Goal: Task Accomplishment & Management: Complete application form

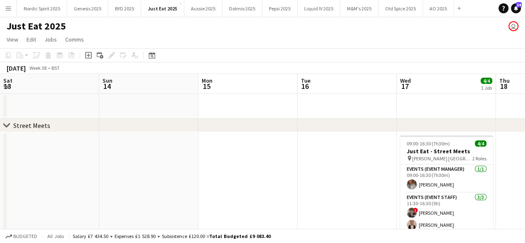
scroll to position [0, 286]
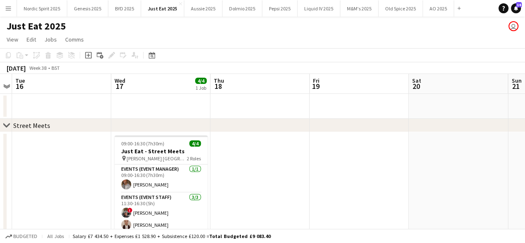
drag, startPoint x: 531, startPoint y: 0, endPoint x: 330, endPoint y: 38, distance: 203.9
click at [330, 38] on app-page-menu "View Day view expanded Day view collapsed Month view Date picker Jump to [DATE]…" at bounding box center [262, 40] width 525 height 16
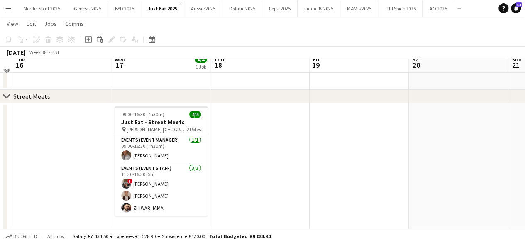
scroll to position [0, 0]
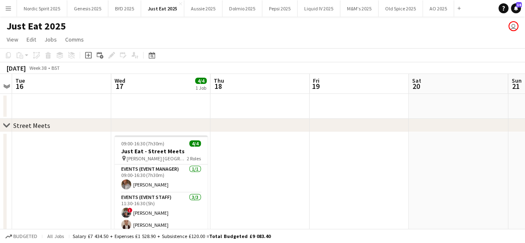
click at [10, 15] on button "Menu" at bounding box center [8, 8] width 17 height 17
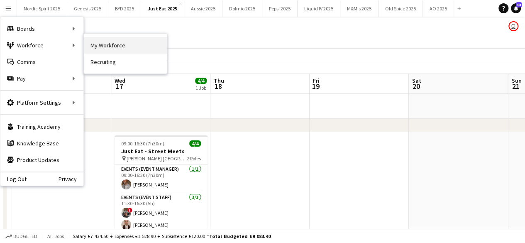
click at [110, 48] on link "My Workforce" at bounding box center [125, 45] width 83 height 17
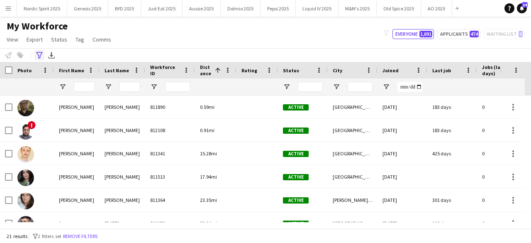
click at [39, 54] on icon "Advanced filters" at bounding box center [39, 55] width 7 height 7
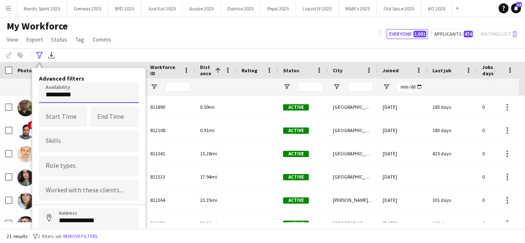
click at [100, 91] on body "Menu Boards Boards Boards All jobs Status Workforce Workforce My Workforce Recr…" at bounding box center [262, 121] width 525 height 243
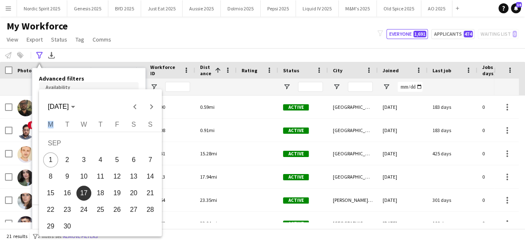
click at [100, 91] on div "[DATE] [DATE]" at bounding box center [100, 102] width 123 height 26
click at [131, 196] on span "20" at bounding box center [133, 193] width 15 height 15
type input "**********"
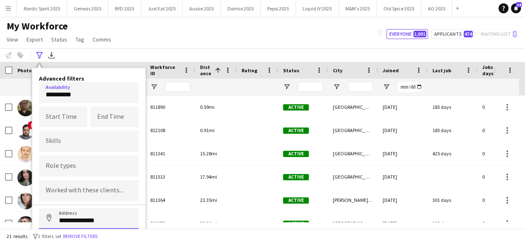
click at [100, 219] on input "**********" at bounding box center [89, 218] width 100 height 21
drag, startPoint x: 104, startPoint y: 219, endPoint x: 49, endPoint y: 213, distance: 54.7
click at [49, 213] on input "**********" at bounding box center [89, 218] width 100 height 21
type input "**********"
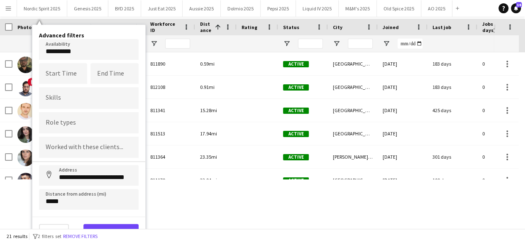
scroll to position [46, 0]
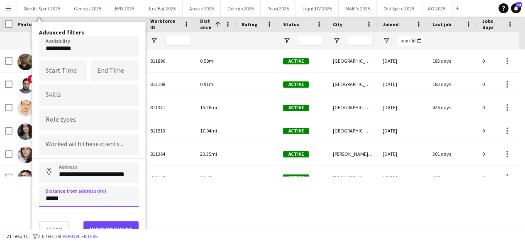
click at [108, 200] on input "*****" at bounding box center [89, 196] width 100 height 21
type input "******"
click at [104, 225] on button "View results" at bounding box center [110, 229] width 55 height 17
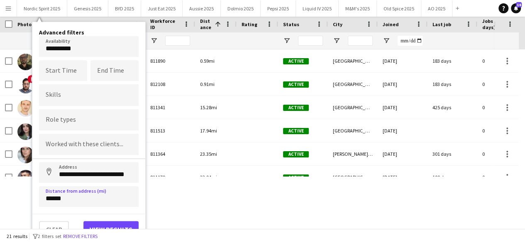
type input "**********"
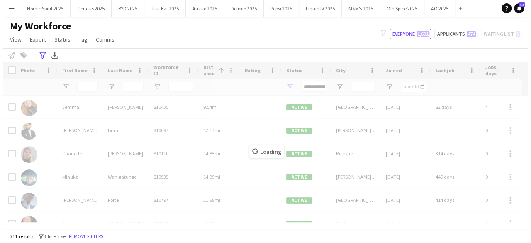
scroll to position [0, 0]
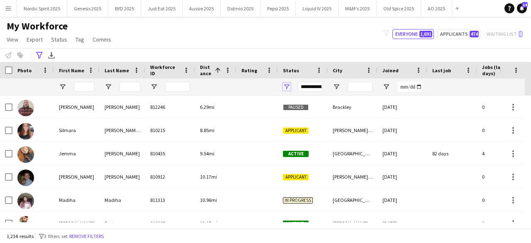
click at [284, 88] on span "Open Filter Menu" at bounding box center [286, 86] width 7 height 7
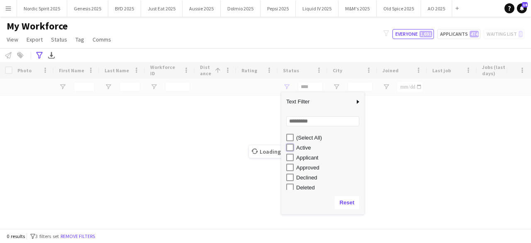
type input "**********"
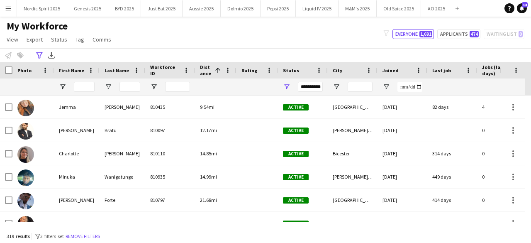
click at [296, 52] on div "**********" at bounding box center [265, 55] width 531 height 14
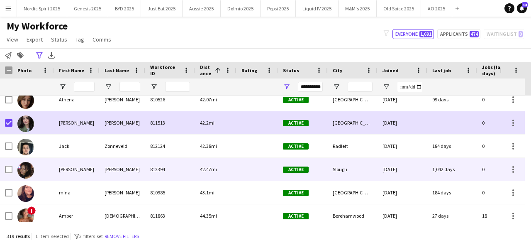
click at [26, 168] on img at bounding box center [25, 170] width 17 height 17
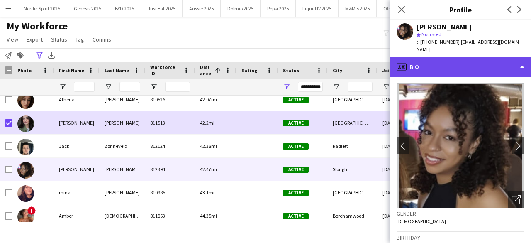
click at [415, 60] on div "profile Bio" at bounding box center [460, 67] width 141 height 20
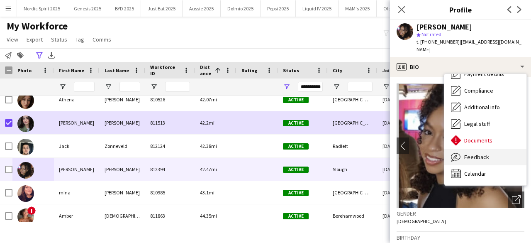
click at [503, 152] on div "Feedback Feedback" at bounding box center [486, 157] width 82 height 17
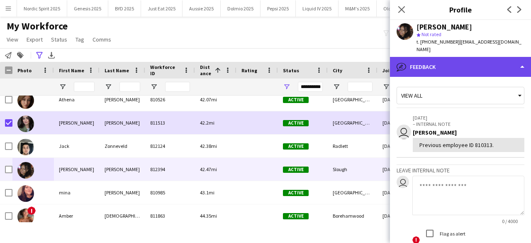
click at [496, 59] on div "bubble-pencil Feedback" at bounding box center [460, 67] width 141 height 20
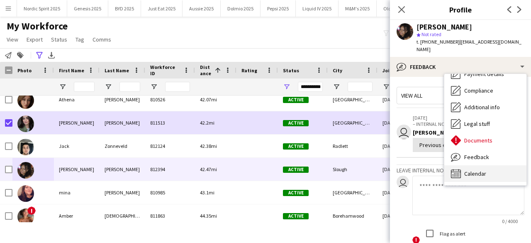
click at [472, 170] on span "Calendar" at bounding box center [475, 173] width 22 height 7
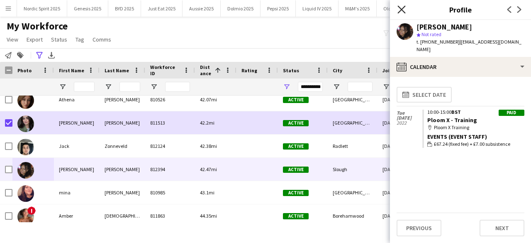
click at [400, 10] on icon "Close pop-in" at bounding box center [402, 9] width 8 height 8
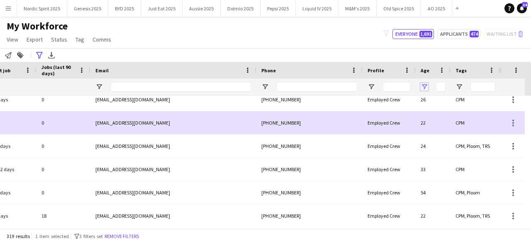
click at [424, 89] on span "Open Filter Menu" at bounding box center [424, 86] width 7 height 7
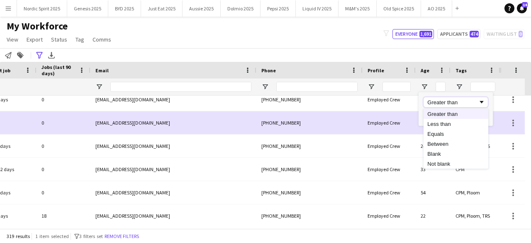
click at [441, 102] on div "Greater than" at bounding box center [453, 102] width 51 height 6
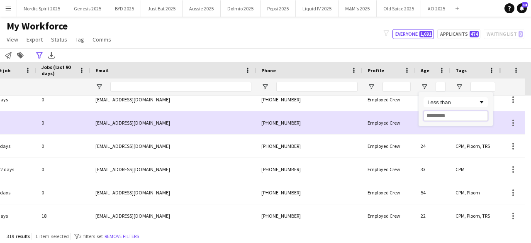
click at [434, 115] on input "Filter Value" at bounding box center [456, 116] width 64 height 10
type input "**"
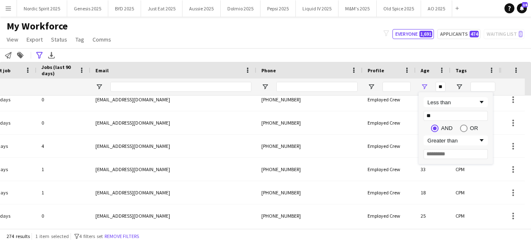
click at [357, 35] on div "My Workforce View Views Default view Compliance Log New view Update view Delete…" at bounding box center [265, 34] width 531 height 28
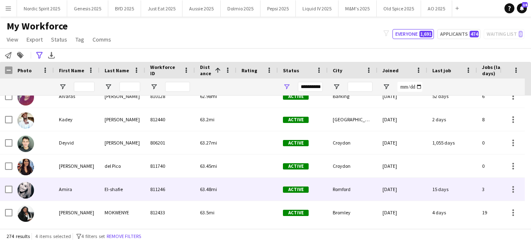
click at [29, 191] on img at bounding box center [25, 190] width 17 height 17
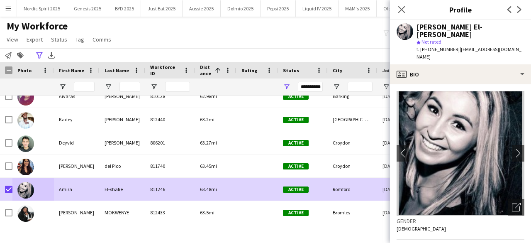
click at [227, 51] on div "**********" at bounding box center [265, 55] width 531 height 14
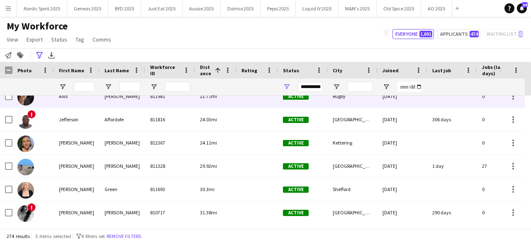
click at [24, 98] on img at bounding box center [25, 97] width 17 height 17
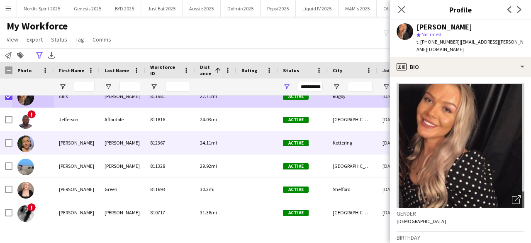
click at [30, 144] on img at bounding box center [25, 143] width 17 height 17
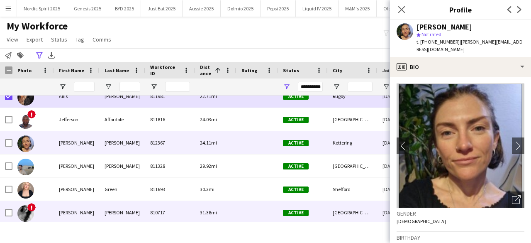
click at [28, 212] on img at bounding box center [25, 213] width 17 height 17
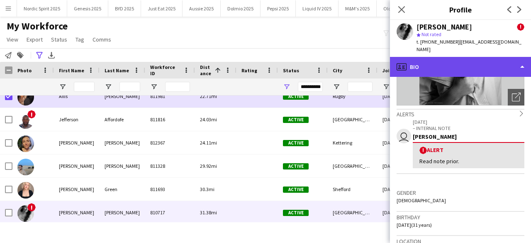
click at [463, 57] on div "profile Bio" at bounding box center [460, 67] width 141 height 20
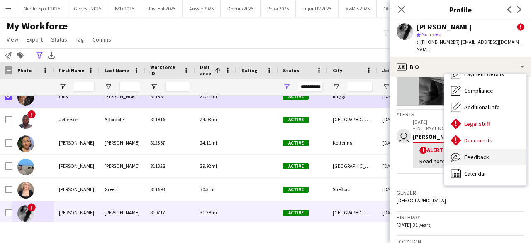
click at [493, 149] on div "Feedback Feedback" at bounding box center [486, 157] width 82 height 17
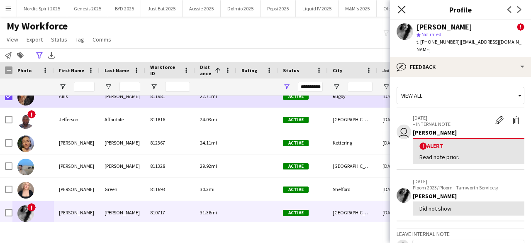
click at [401, 10] on icon "Close pop-in" at bounding box center [402, 9] width 8 height 8
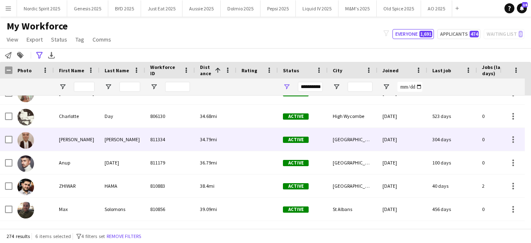
click at [29, 136] on img at bounding box center [25, 140] width 17 height 17
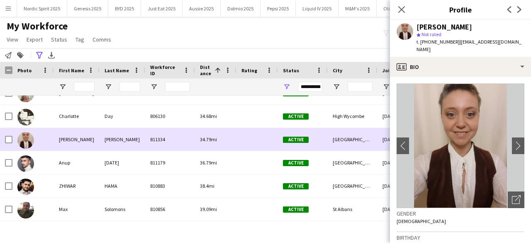
click at [29, 136] on img at bounding box center [25, 140] width 17 height 17
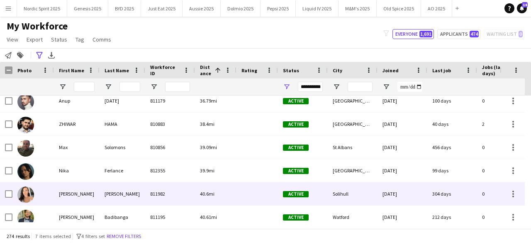
click at [26, 193] on img at bounding box center [25, 194] width 17 height 17
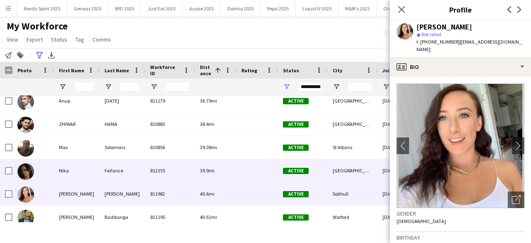
click at [24, 172] on img at bounding box center [25, 171] width 17 height 17
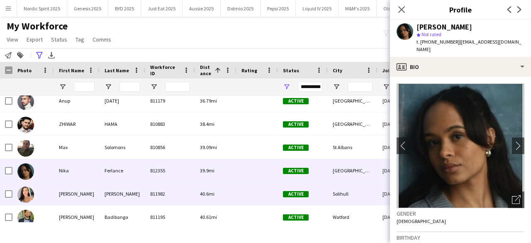
click at [23, 187] on img at bounding box center [25, 194] width 17 height 17
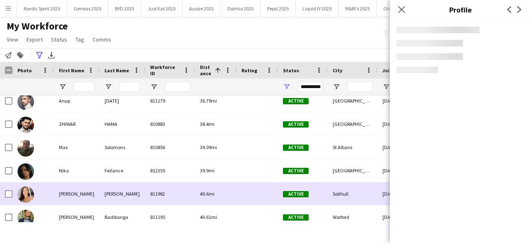
click at [23, 187] on img at bounding box center [25, 194] width 17 height 17
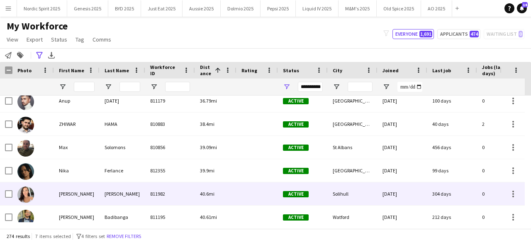
click at [23, 187] on img at bounding box center [25, 194] width 17 height 17
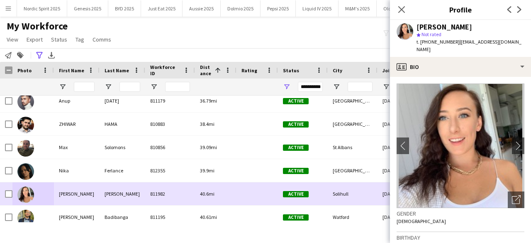
click at [10, 189] on div at bounding box center [8, 193] width 7 height 23
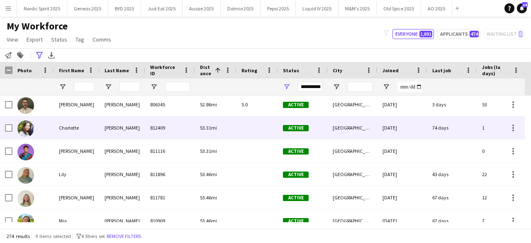
click at [25, 131] on img at bounding box center [25, 128] width 17 height 17
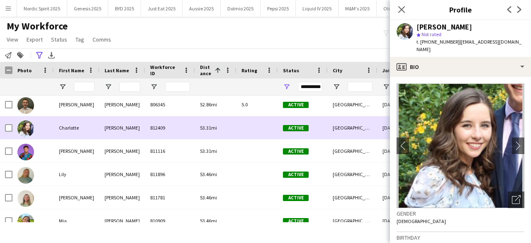
click at [25, 131] on img at bounding box center [25, 128] width 17 height 17
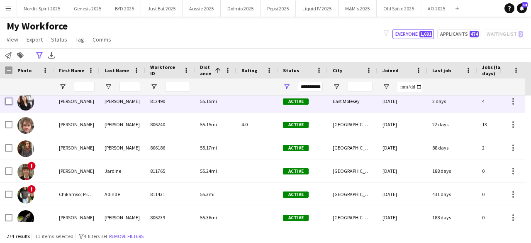
click at [4, 100] on div at bounding box center [6, 101] width 12 height 23
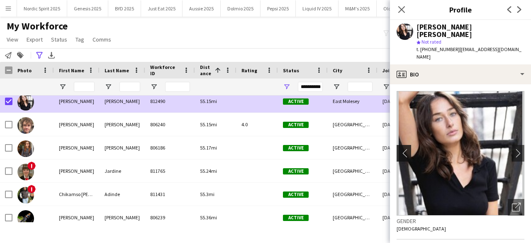
click at [406, 149] on app-icon "chevron-left" at bounding box center [403, 153] width 13 height 9
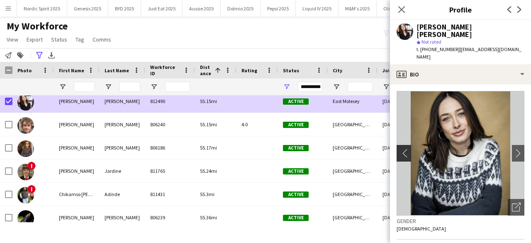
click at [406, 149] on app-icon "chevron-left" at bounding box center [403, 153] width 13 height 9
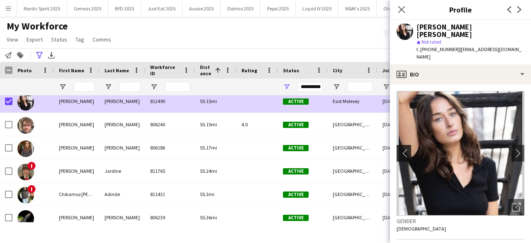
click at [406, 149] on app-icon "chevron-left" at bounding box center [403, 153] width 13 height 9
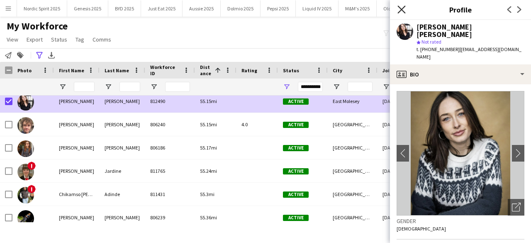
click at [404, 10] on icon "Close pop-in" at bounding box center [402, 9] width 8 height 8
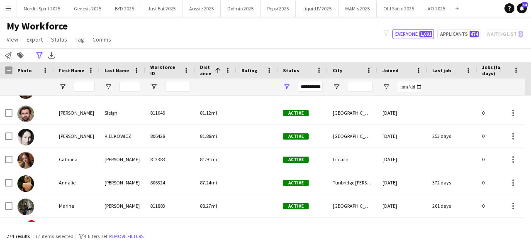
drag, startPoint x: 531, startPoint y: 188, endPoint x: 528, endPoint y: 181, distance: 7.6
click at [525, 181] on div at bounding box center [528, 158] width 6 height 127
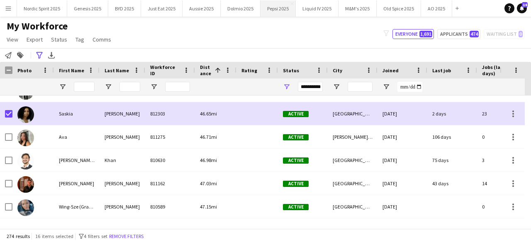
drag, startPoint x: 436, startPoint y: 55, endPoint x: 281, endPoint y: 5, distance: 163.3
click at [436, 55] on div "**********" at bounding box center [265, 55] width 531 height 14
click at [315, 12] on button "Liquid IV 2025 Close" at bounding box center [317, 8] width 43 height 16
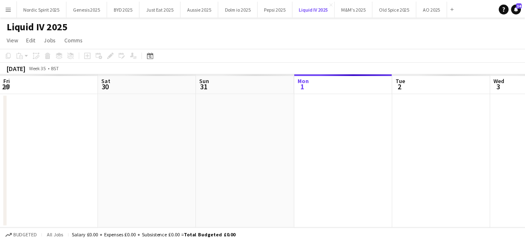
scroll to position [0, 198]
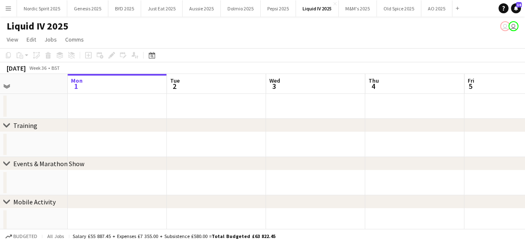
drag, startPoint x: 387, startPoint y: 109, endPoint x: 188, endPoint y: 132, distance: 199.7
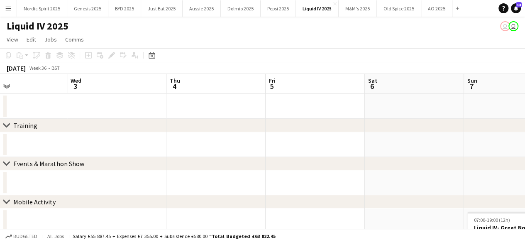
drag, startPoint x: 331, startPoint y: 125, endPoint x: 286, endPoint y: 126, distance: 45.7
click at [270, 131] on div "chevron-right Training" at bounding box center [262, 125] width 525 height 13
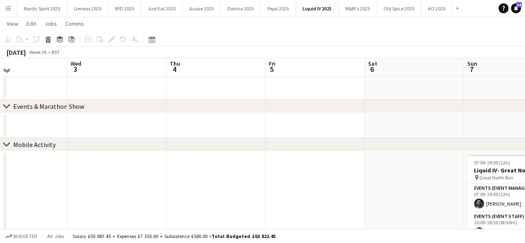
scroll to position [64, 0]
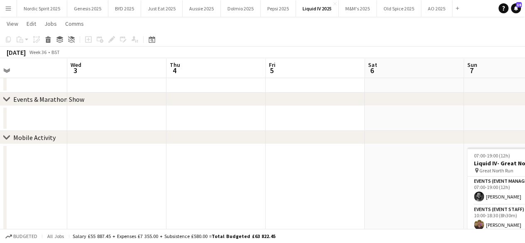
drag, startPoint x: 459, startPoint y: 137, endPoint x: 391, endPoint y: 147, distance: 68.5
click at [391, 147] on div "chevron-right Training chevron-right Events & Marathon Show chevron-right Mobil…" at bounding box center [262, 185] width 525 height 433
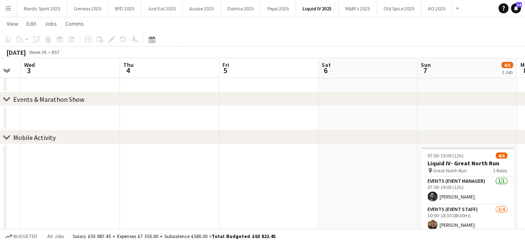
drag, startPoint x: 428, startPoint y: 173, endPoint x: 376, endPoint y: 184, distance: 53.4
click at [377, 183] on app-calendar-viewport "Sun 31 Mon 1 Tue 2 Wed 3 Thu 4 Fri 5 Sat 6 Sun 7 4/6 1 Job Mon 8 Tue 9 Wed 10 0…" at bounding box center [262, 185] width 525 height 433
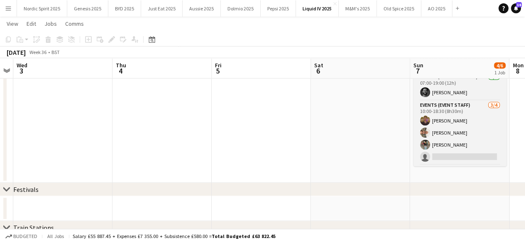
scroll to position [27, 0]
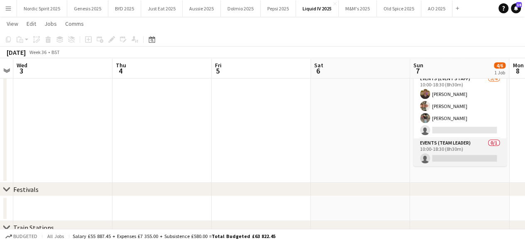
click at [462, 156] on app-card-role "Events (Team Leader) 0/1 10:00-18:30 (8h30m) single-neutral-actions" at bounding box center [459, 152] width 93 height 28
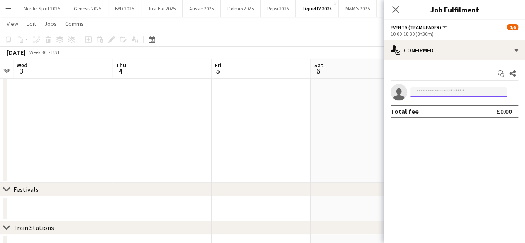
click at [442, 90] on input at bounding box center [459, 92] width 96 height 10
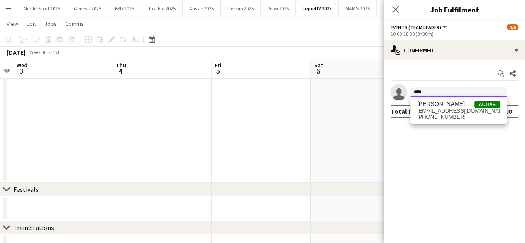
type input "****"
click at [442, 106] on span "[PERSON_NAME]" at bounding box center [441, 103] width 48 height 7
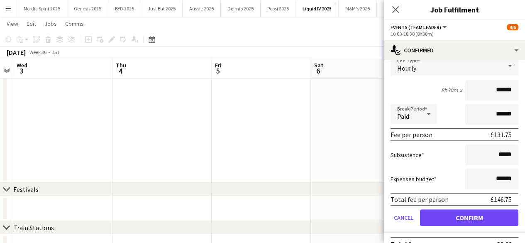
scroll to position [63, 0]
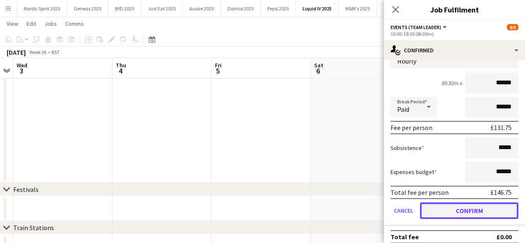
click at [499, 206] on button "Confirm" at bounding box center [469, 210] width 98 height 17
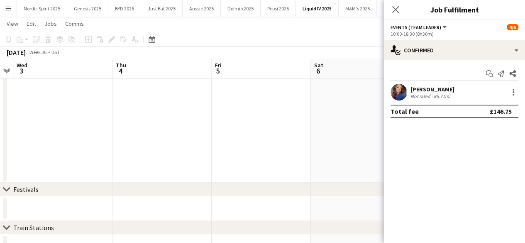
scroll to position [0, 0]
click at [366, 132] on app-date-cell at bounding box center [360, 111] width 99 height 143
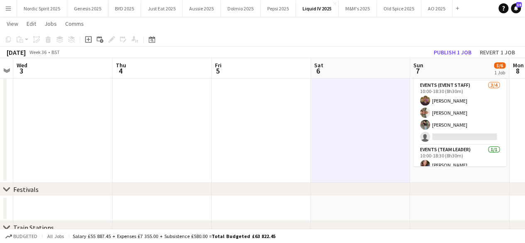
scroll to position [0, 285]
click at [455, 55] on button "Publish 1 job" at bounding box center [452, 52] width 44 height 11
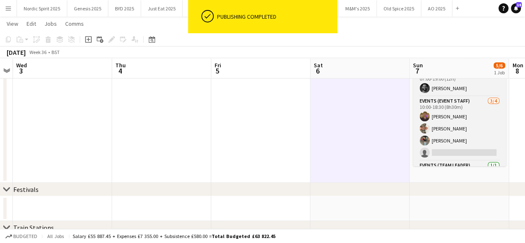
scroll to position [0, 0]
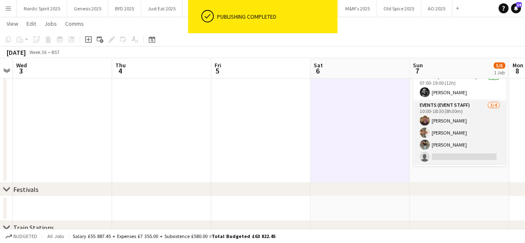
click at [424, 132] on app-user-avatar at bounding box center [425, 132] width 10 height 10
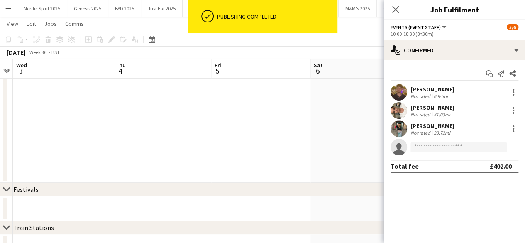
click at [404, 110] on app-user-avatar at bounding box center [399, 110] width 17 height 17
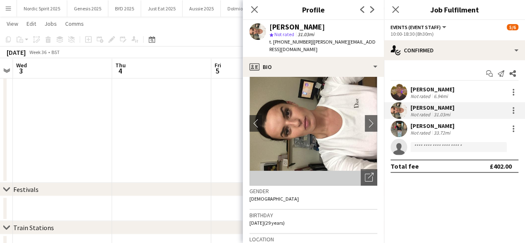
scroll to position [33, 0]
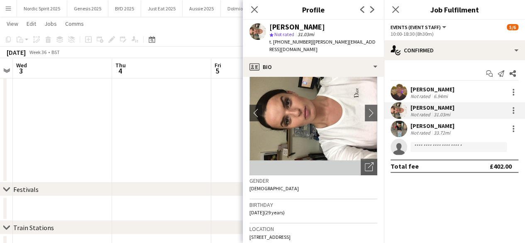
click at [400, 125] on app-user-avatar at bounding box center [399, 128] width 17 height 17
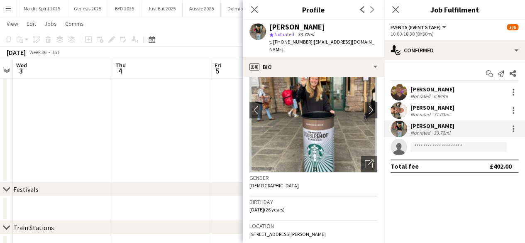
scroll to position [39, 0]
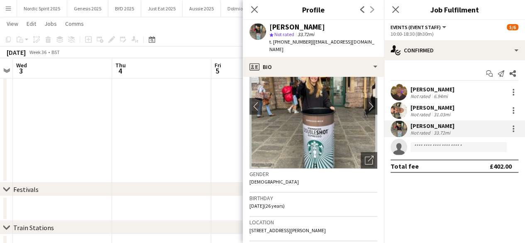
click at [397, 94] on app-user-avatar at bounding box center [399, 92] width 17 height 17
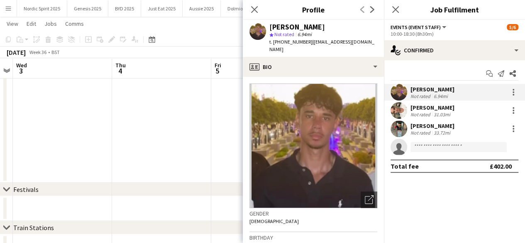
click at [397, 106] on app-user-avatar at bounding box center [399, 110] width 17 height 17
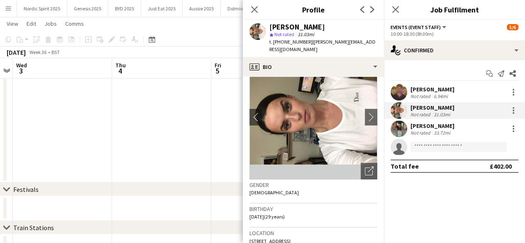
scroll to position [34, 0]
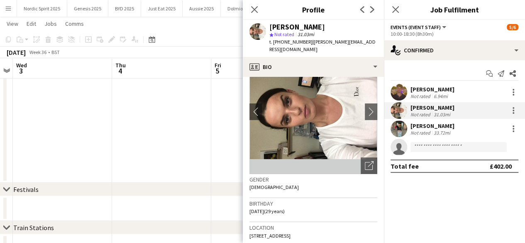
drag, startPoint x: 384, startPoint y: 104, endPoint x: 384, endPoint y: 116, distance: 12.5
click at [384, 116] on div "[PERSON_NAME] Not rated 31.03mi" at bounding box center [454, 110] width 141 height 17
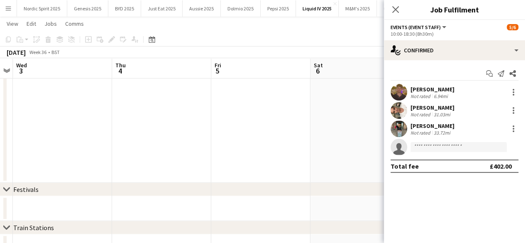
click at [398, 91] on app-user-avatar at bounding box center [399, 92] width 17 height 17
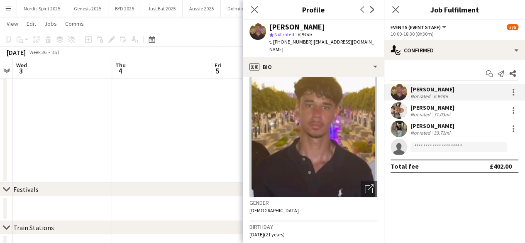
scroll to position [0, 0]
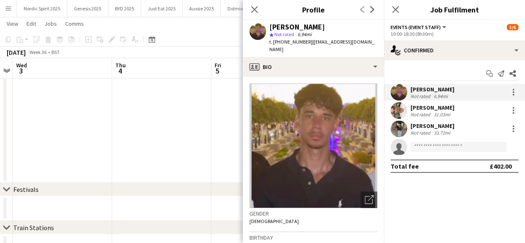
click at [202, 124] on app-date-cell at bounding box center [161, 111] width 99 height 143
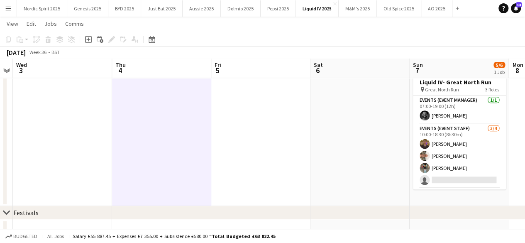
drag, startPoint x: 429, startPoint y: 203, endPoint x: 413, endPoint y: 207, distance: 16.7
click at [430, 203] on app-date-cell "07:00-19:00 (12h) 5/6 Liquid IV- Great North Run pin Great North Run 3 Roles Ev…" at bounding box center [459, 134] width 99 height 143
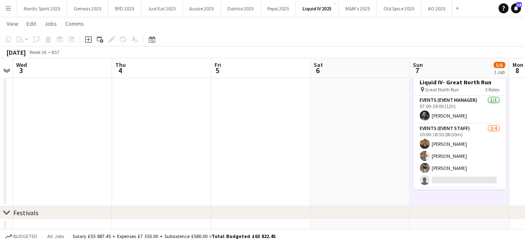
click at [12, 12] on button "Menu" at bounding box center [8, 8] width 17 height 17
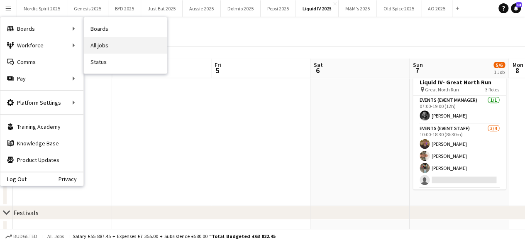
click at [88, 39] on link "All jobs" at bounding box center [125, 45] width 83 height 17
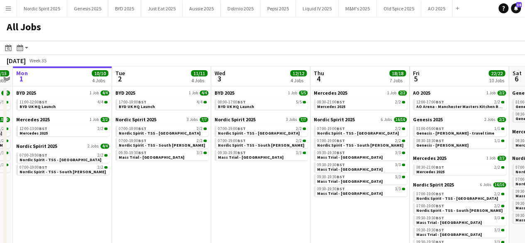
scroll to position [0, 286]
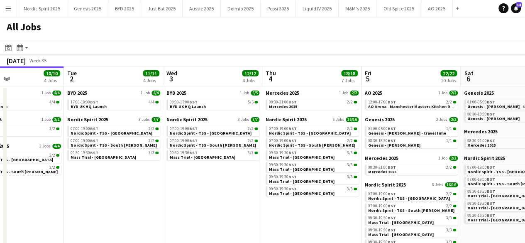
drag, startPoint x: 257, startPoint y: 171, endPoint x: 173, endPoint y: 197, distance: 88.1
click at [126, 193] on app-calendar-viewport "Fri 29 18/18 6 Jobs Sat 30 15/15 5 Jobs Sun 31 15/15 5 Jobs Mon 1 10/10 4 Jobs …" at bounding box center [262, 170] width 525 height 208
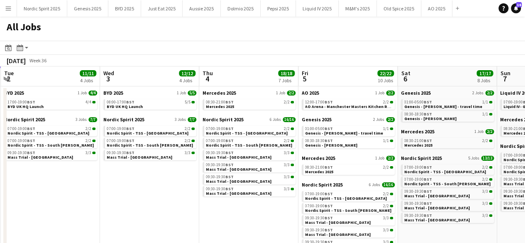
drag, startPoint x: 202, startPoint y: 191, endPoint x: 135, endPoint y: 193, distance: 66.8
click at [135, 193] on app-calendar-viewport "Fri 29 18/18 6 Jobs Sat 30 15/15 5 Jobs Sun 31 15/15 5 Jobs Mon 1 10/10 4 Jobs …" at bounding box center [262, 170] width 525 height 208
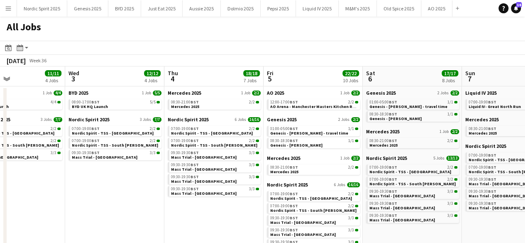
drag, startPoint x: 186, startPoint y: 196, endPoint x: 150, endPoint y: 200, distance: 35.5
click at [151, 200] on app-calendar-viewport "Sun 31 15/15 5 Jobs Mon 1 10/10 4 Jobs Tue 2 11/11 4 Jobs Wed 3 12/12 4 Jobs Th…" at bounding box center [262, 170] width 525 height 208
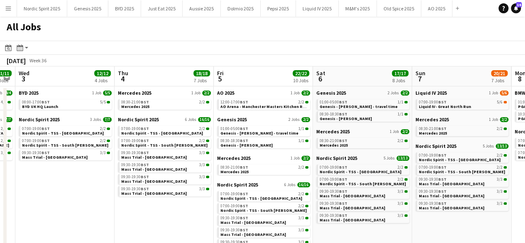
drag, startPoint x: 150, startPoint y: 200, endPoint x: 100, endPoint y: 203, distance: 50.3
click at [100, 203] on app-calendar-viewport "Sun 31 15/15 5 Jobs Mon 1 10/10 4 Jobs Tue 2 11/11 4 Jobs Wed 3 12/12 4 Jobs Th…" at bounding box center [262, 170] width 525 height 208
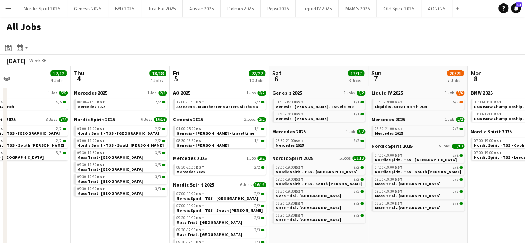
drag, startPoint x: 154, startPoint y: 215, endPoint x: 110, endPoint y: 213, distance: 43.6
click at [110, 213] on app-calendar-viewport "Sun 31 15/15 5 Jobs Mon 1 10/10 4 Jobs Tue 2 11/11 4 Jobs Wed 3 12/12 4 Jobs Th…" at bounding box center [262, 170] width 525 height 208
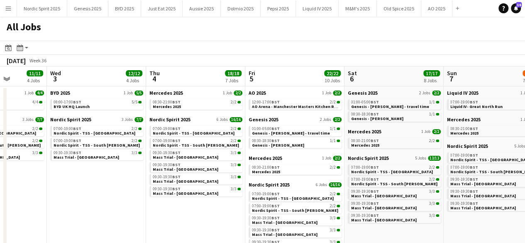
drag, startPoint x: 110, startPoint y: 213, endPoint x: 190, endPoint y: 216, distance: 79.3
click at [188, 217] on app-calendar-viewport "Sun 31 15/15 5 Jobs Mon 1 10/10 4 Jobs Tue 2 11/11 4 Jobs Wed 3 12/12 4 Jobs Th…" at bounding box center [262, 170] width 525 height 208
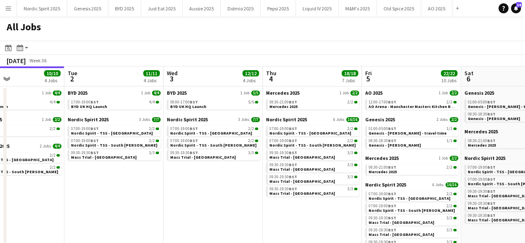
drag, startPoint x: 91, startPoint y: 209, endPoint x: 208, endPoint y: 214, distance: 116.3
click at [207, 214] on app-calendar-viewport "Sat 30 15/15 5 Jobs Sun 31 15/15 5 Jobs Mon 1 10/10 4 Jobs Tue 2 11/11 4 Jobs W…" at bounding box center [262, 170] width 525 height 208
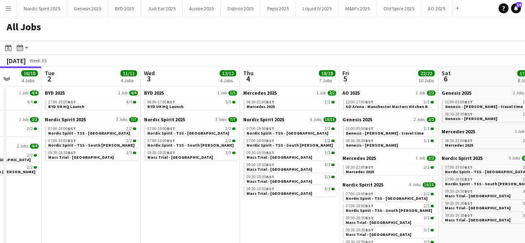
drag, startPoint x: 180, startPoint y: 213, endPoint x: 212, endPoint y: 210, distance: 32.1
click at [216, 211] on app-calendar-viewport "Sat 30 15/15 5 Jobs Sun 31 15/15 5 Jobs Mon 1 10/10 4 Jobs Tue 2 11/11 4 Jobs W…" at bounding box center [262, 170] width 525 height 208
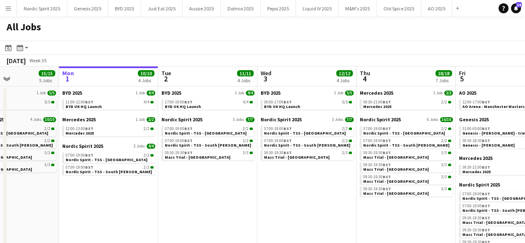
drag, startPoint x: 182, startPoint y: 211, endPoint x: 212, endPoint y: 208, distance: 30.5
click at [212, 208] on app-calendar-viewport "Fri 29 18/18 6 Jobs Sat 30 15/15 5 Jobs Sun 31 15/15 5 Jobs Mon 1 10/10 4 Jobs …" at bounding box center [262, 170] width 525 height 208
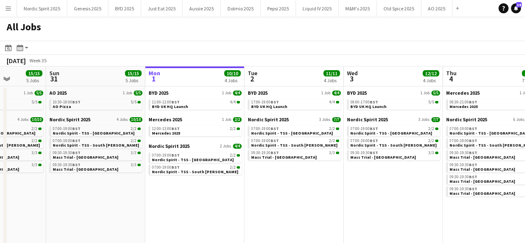
scroll to position [0, 193]
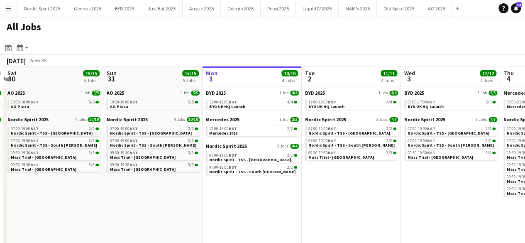
drag, startPoint x: 176, startPoint y: 218, endPoint x: 195, endPoint y: 215, distance: 18.9
click at [195, 215] on app-calendar-viewport "Thu 28 15/15 6 Jobs Fri 29 18/18 6 Jobs Sat 30 15/15 5 Jobs Sun 31 15/15 5 Jobs…" at bounding box center [262, 170] width 525 height 208
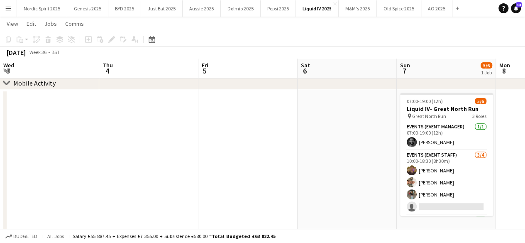
scroll to position [0, 286]
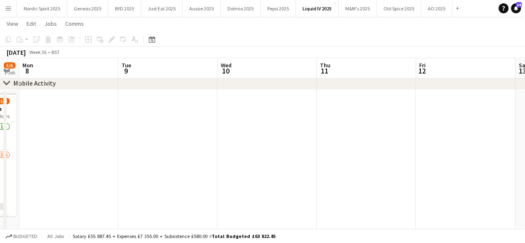
drag, startPoint x: 372, startPoint y: 132, endPoint x: 204, endPoint y: 132, distance: 167.7
click at [179, 146] on app-calendar-viewport "Fri 5 Sat 6 Sun 7 5/6 1 Job Mon 8 Tue 9 Wed 10 Thu 11 Fri 12 Sat 13 Sun 14 Mon …" at bounding box center [262, 130] width 525 height 433
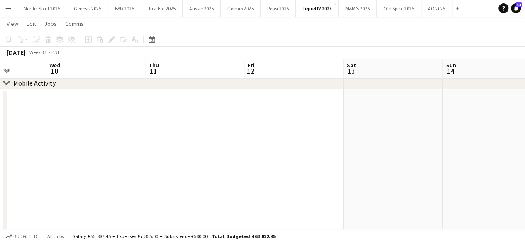
drag, startPoint x: 220, startPoint y: 156, endPoint x: 202, endPoint y: 160, distance: 18.2
click at [202, 159] on app-calendar-viewport "Sun 7 5/6 1 Job Mon 8 Tue 9 Wed 10 Thu 11 Fri 12 Sat 13 Sun 14 Mon 15 Tue 16 We…" at bounding box center [262, 130] width 525 height 433
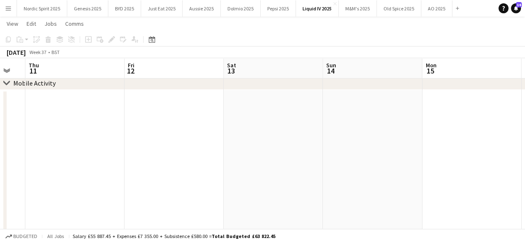
drag, startPoint x: 346, startPoint y: 158, endPoint x: 200, endPoint y: 169, distance: 146.5
click at [198, 169] on app-calendar-viewport "Sun 7 5/6 1 Job Mon 8 Tue 9 Wed 10 Thu 11 Fri 12 Sat 13 Sun 14 Mon 15 Tue 16 We…" at bounding box center [262, 130] width 525 height 433
drag, startPoint x: 357, startPoint y: 164, endPoint x: 184, endPoint y: 170, distance: 172.8
click at [184, 170] on app-calendar-viewport "Tue 9 Wed 10 Thu 11 Fri 12 Sat 13 Sun 14 Mon 15 Tue 16 Wed 17 Thu 18 Fri 19" at bounding box center [262, 130] width 525 height 433
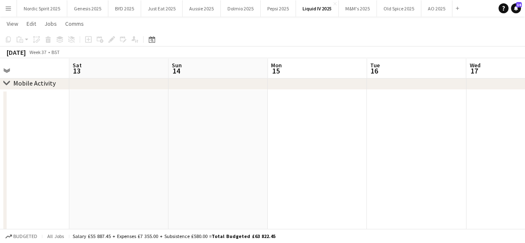
drag, startPoint x: 362, startPoint y: 151, endPoint x: 213, endPoint y: 164, distance: 149.2
click at [213, 164] on app-calendar-viewport "Tue 9 Wed 10 Thu 11 Fri 12 Sat 13 Sun 14 Mon 15 Tue 16 Wed 17 Thu 18 Fri 19" at bounding box center [262, 130] width 525 height 433
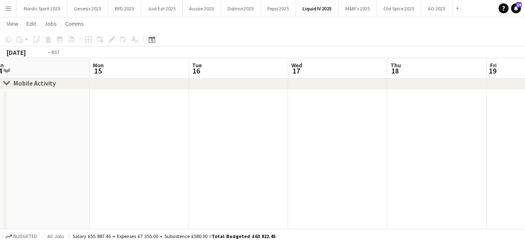
drag, startPoint x: 217, startPoint y: 165, endPoint x: 180, endPoint y: 171, distance: 37.0
click at [180, 171] on app-calendar-viewport "Thu 11 Fri 12 Sat 13 Sun 14 Mon 15 Tue 16 Wed 17 Thu 18 Fri 19 Sat 20 Sun 21" at bounding box center [262, 130] width 525 height 433
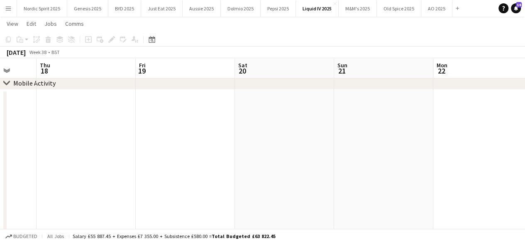
drag, startPoint x: 263, startPoint y: 160, endPoint x: 165, endPoint y: 167, distance: 98.2
click at [166, 167] on app-calendar-viewport "Mon 15 Tue 16 Wed 17 Thu 18 Fri 19 Sat 20 Sun 21 Mon 22 Tue 23 Wed 24 Thu 25" at bounding box center [262, 130] width 525 height 433
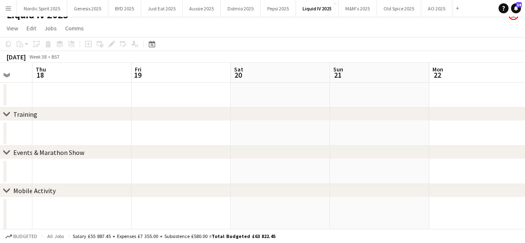
scroll to position [0, 0]
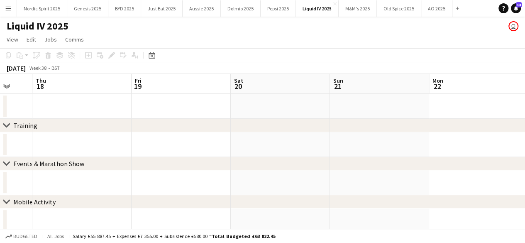
click at [306, 181] on app-date-cell at bounding box center [280, 182] width 99 height 25
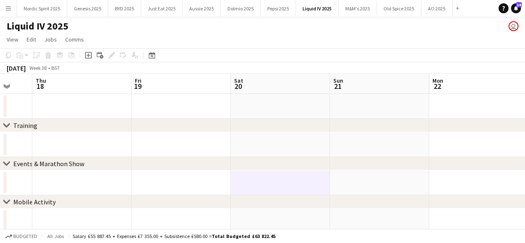
click at [361, 176] on app-date-cell at bounding box center [379, 182] width 99 height 25
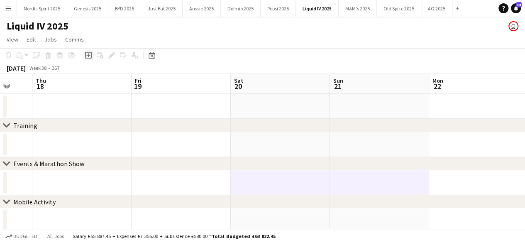
click at [89, 55] on icon at bounding box center [88, 56] width 4 height 4
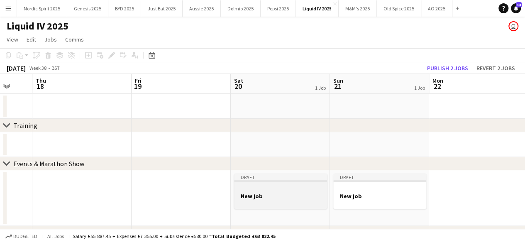
click at [270, 199] on h3 "New job" at bounding box center [280, 195] width 93 height 7
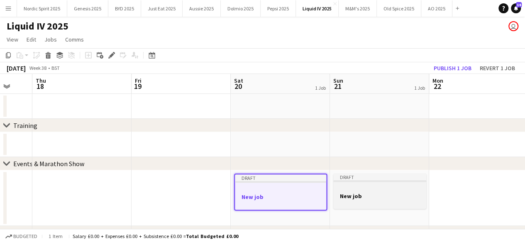
click at [372, 197] on h3 "New job" at bounding box center [379, 195] width 93 height 7
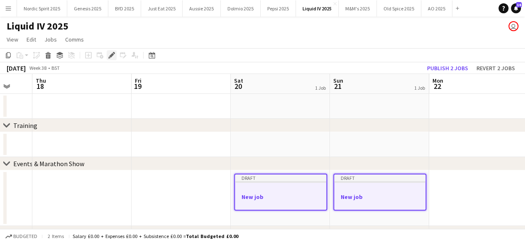
click at [112, 54] on icon at bounding box center [111, 55] width 5 height 5
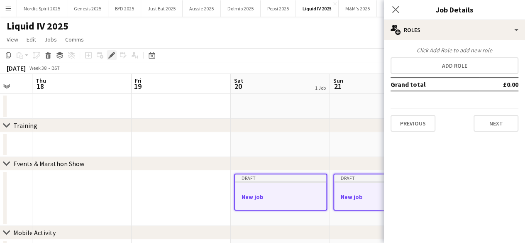
click at [112, 54] on icon at bounding box center [111, 55] width 5 height 5
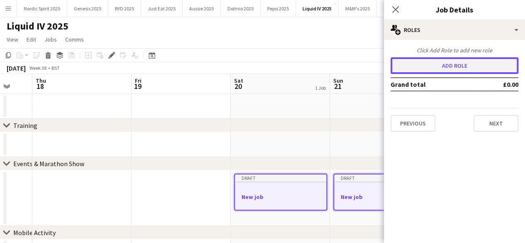
click at [444, 67] on button "Add role" at bounding box center [455, 65] width 128 height 17
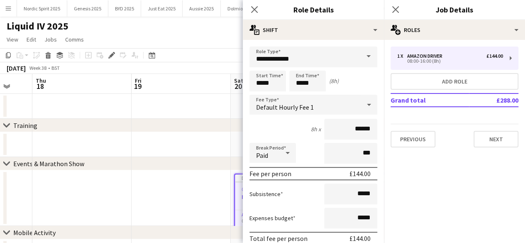
click at [364, 59] on span at bounding box center [368, 56] width 17 height 20
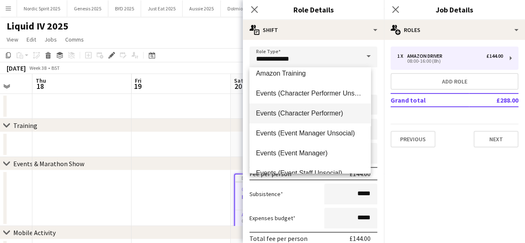
scroll to position [55, 0]
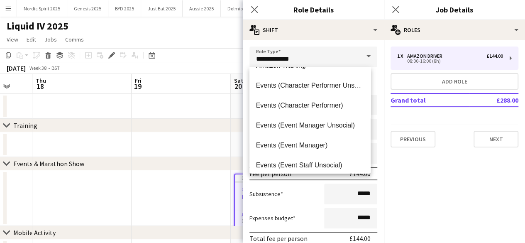
click at [330, 149] on mat-option "Events (Event Manager)" at bounding box center [310, 145] width 122 height 20
type input "**********"
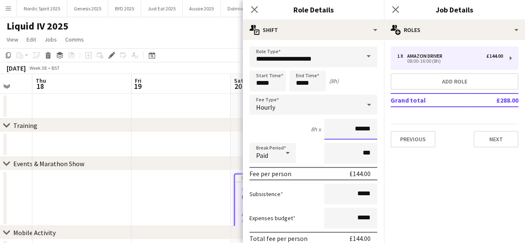
click at [356, 128] on input "******" at bounding box center [350, 129] width 53 height 21
type input "******"
click at [320, 78] on input "*****" at bounding box center [307, 81] width 37 height 21
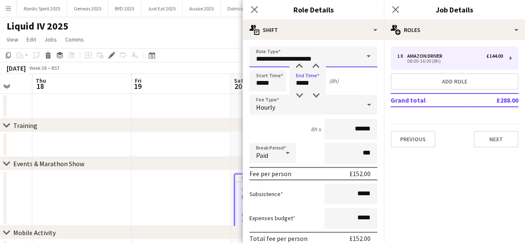
click at [301, 60] on input "**********" at bounding box center [313, 56] width 128 height 21
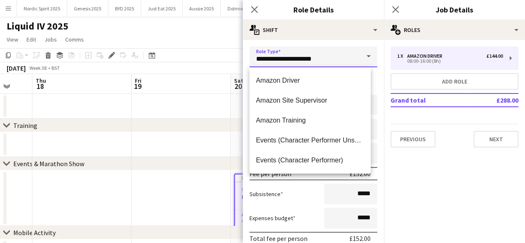
click at [339, 51] on input "**********" at bounding box center [313, 56] width 128 height 21
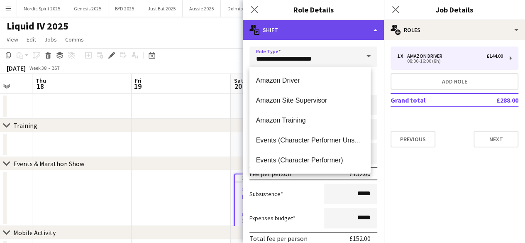
click at [342, 36] on div "multiple-actions-text Shift" at bounding box center [313, 30] width 141 height 20
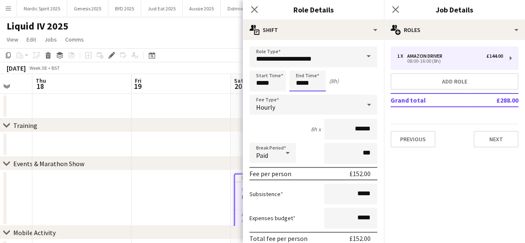
click at [310, 82] on input "*****" at bounding box center [307, 81] width 37 height 21
click at [299, 66] on div at bounding box center [299, 66] width 17 height 8
type input "*****"
click at [298, 66] on div at bounding box center [299, 66] width 17 height 8
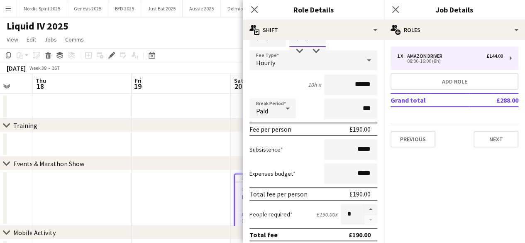
scroll to position [46, 0]
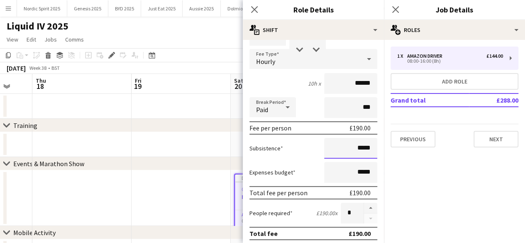
click at [352, 150] on input "*****" at bounding box center [350, 148] width 53 height 21
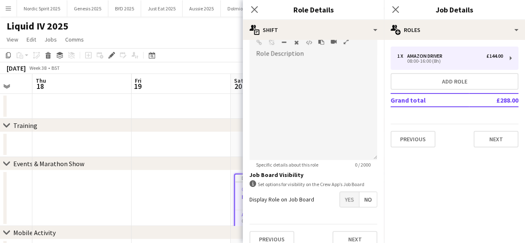
scroll to position [276, 0]
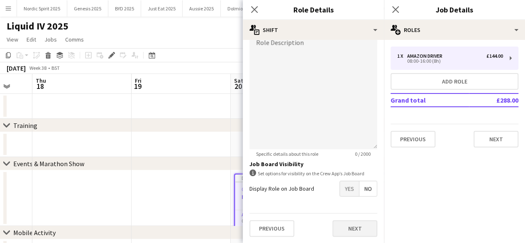
type input "******"
click at [359, 235] on button "Next" at bounding box center [354, 228] width 45 height 17
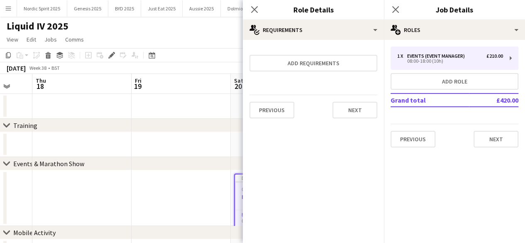
scroll to position [0, 0]
click at [358, 117] on button "Next" at bounding box center [354, 110] width 45 height 17
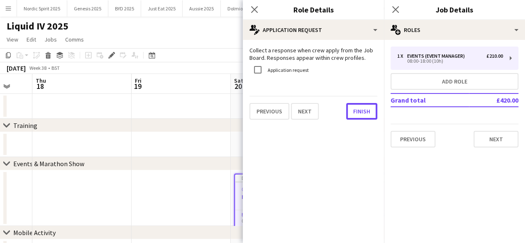
click at [358, 117] on button "Finish" at bounding box center [361, 111] width 31 height 17
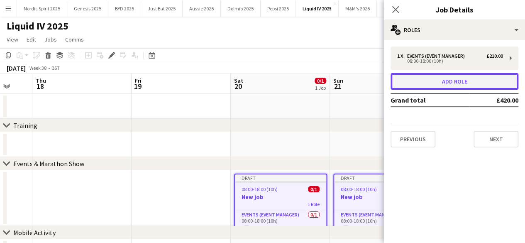
click at [418, 76] on button "Add role" at bounding box center [455, 81] width 128 height 17
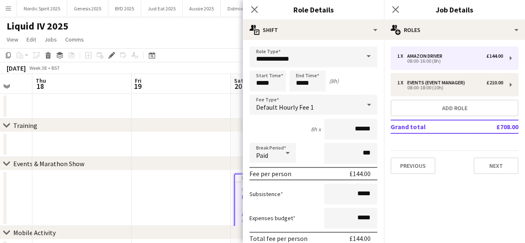
click at [360, 60] on span at bounding box center [368, 56] width 17 height 20
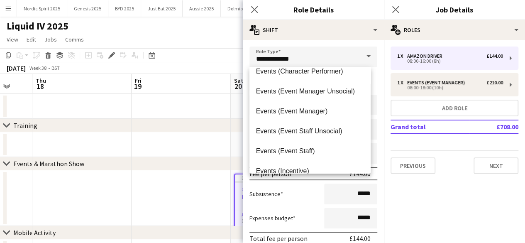
scroll to position [91, 0]
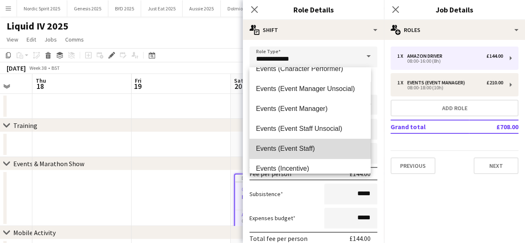
click at [324, 147] on span "Events (Event Staff)" at bounding box center [310, 148] width 108 height 8
type input "**********"
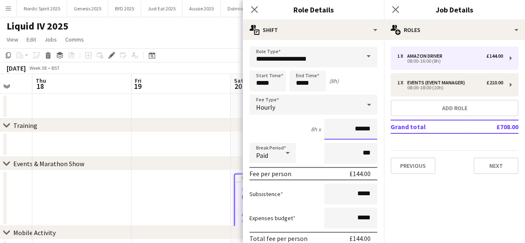
click at [356, 129] on input "******" at bounding box center [350, 129] width 53 height 21
type input "******"
click at [353, 196] on input "*****" at bounding box center [350, 193] width 53 height 21
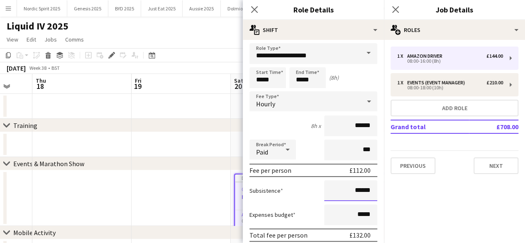
scroll to position [2, 0]
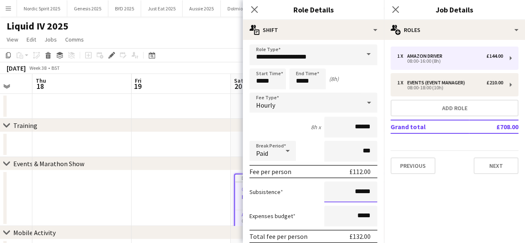
type input "******"
click at [322, 81] on input "*****" at bounding box center [307, 78] width 37 height 21
click at [301, 63] on div at bounding box center [299, 64] width 17 height 8
type input "*****"
click at [301, 63] on div at bounding box center [299, 64] width 17 height 8
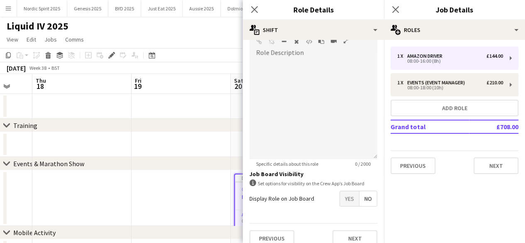
scroll to position [276, 0]
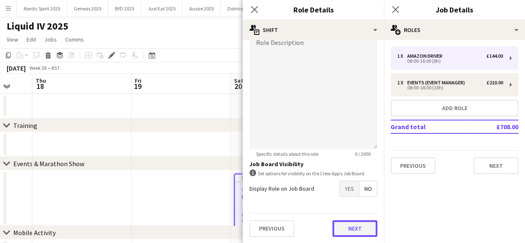
click at [355, 228] on button "Next" at bounding box center [354, 228] width 45 height 17
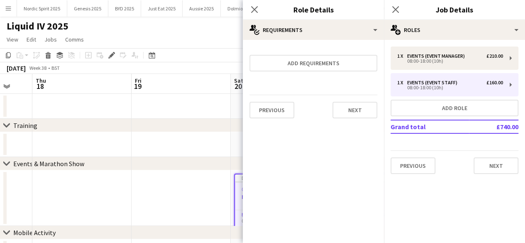
scroll to position [0, 0]
click at [362, 116] on button "Next" at bounding box center [354, 110] width 45 height 17
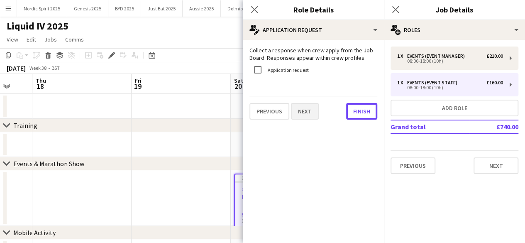
drag, startPoint x: 362, startPoint y: 116, endPoint x: 303, endPoint y: 112, distance: 59.5
click at [303, 112] on div "Previous Next Finish" at bounding box center [313, 108] width 128 height 24
click at [281, 120] on div "Collect a response when crew apply from the Job Board. Responses appear within …" at bounding box center [313, 83] width 141 height 86
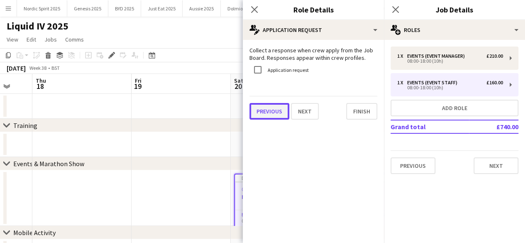
click at [281, 119] on button "Previous" at bounding box center [269, 111] width 40 height 17
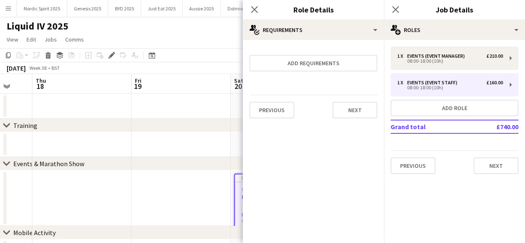
click at [281, 119] on div "Add requirements Previous Next" at bounding box center [313, 82] width 141 height 85
click at [281, 113] on button "Previous" at bounding box center [271, 110] width 45 height 17
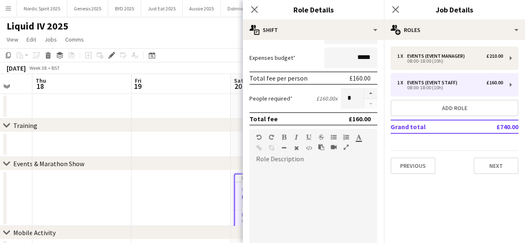
scroll to position [158, 0]
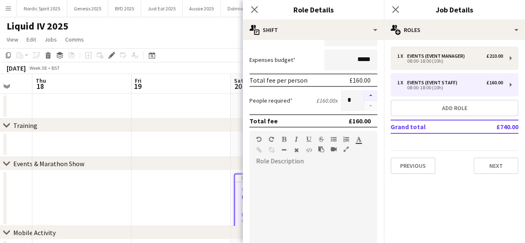
click at [364, 95] on button "button" at bounding box center [370, 95] width 13 height 11
type input "*"
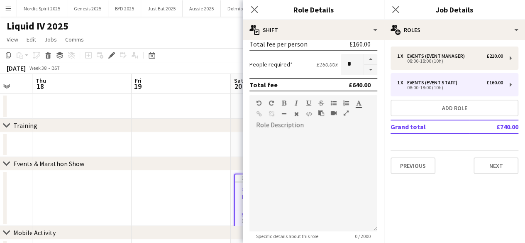
scroll to position [276, 0]
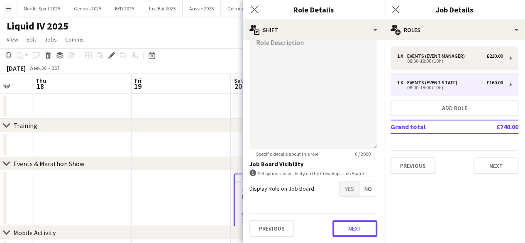
click at [356, 228] on button "Next" at bounding box center [354, 228] width 45 height 17
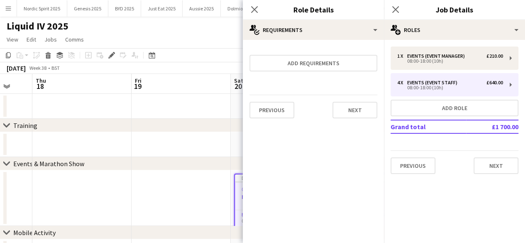
scroll to position [0, 0]
click at [359, 108] on button "Next" at bounding box center [354, 110] width 45 height 17
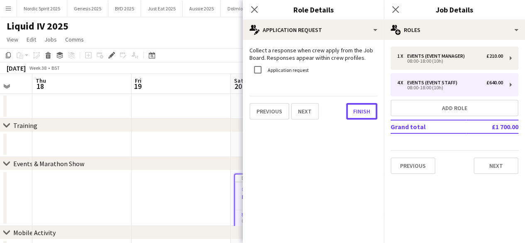
click at [359, 108] on button "Finish" at bounding box center [361, 111] width 31 height 17
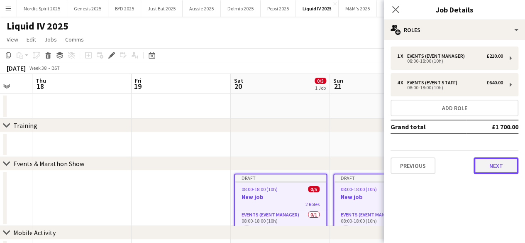
click at [491, 167] on button "Next" at bounding box center [496, 165] width 45 height 17
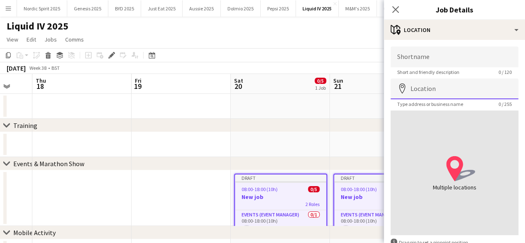
click at [441, 93] on input "Location" at bounding box center [455, 88] width 128 height 21
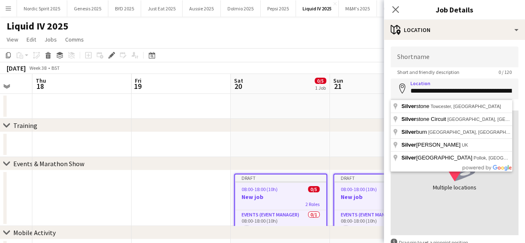
type input "**********"
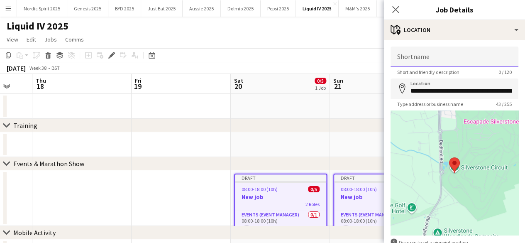
click at [434, 59] on input "Shortname" at bounding box center [455, 56] width 128 height 21
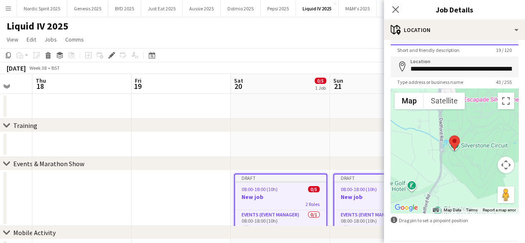
scroll to position [50, 0]
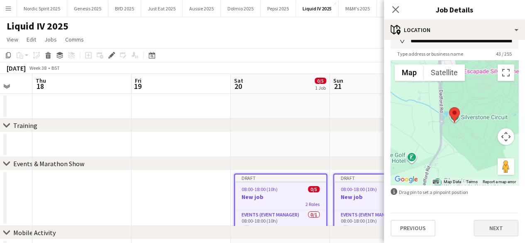
type input "**********"
click at [488, 229] on button "Next" at bounding box center [496, 228] width 45 height 17
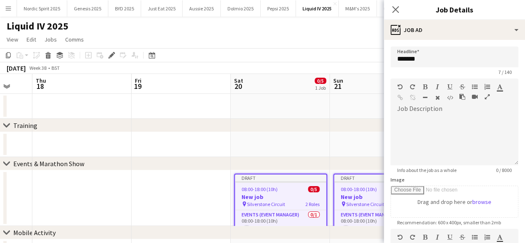
scroll to position [0, 0]
drag, startPoint x: 466, startPoint y: 61, endPoint x: 381, endPoint y: 67, distance: 84.9
click at [435, 58] on input "**********" at bounding box center [455, 56] width 128 height 21
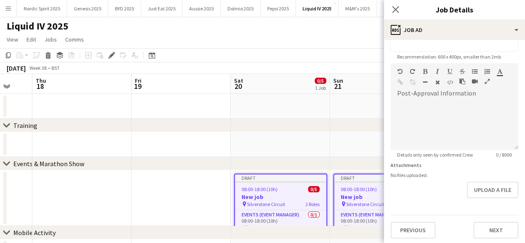
scroll to position [167, 0]
type input "**********"
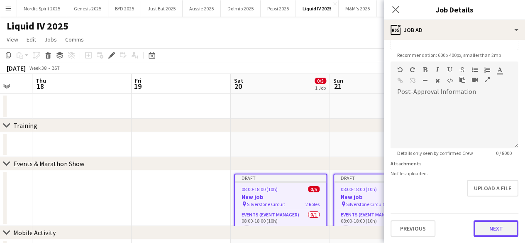
click at [487, 233] on button "Next" at bounding box center [496, 228] width 45 height 17
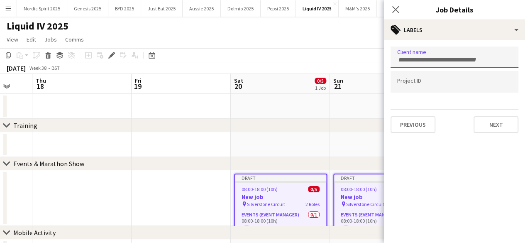
click at [472, 50] on div at bounding box center [455, 56] width 128 height 21
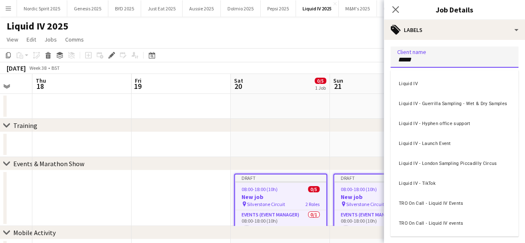
type input "*****"
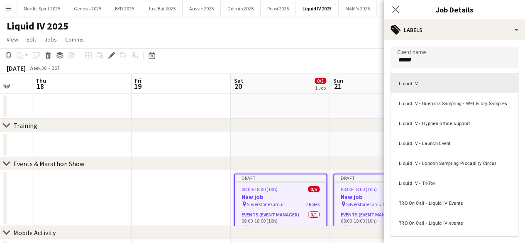
click at [446, 93] on div at bounding box center [455, 95] width 128 height 5
click at [434, 88] on div "Liquid IV" at bounding box center [455, 83] width 128 height 20
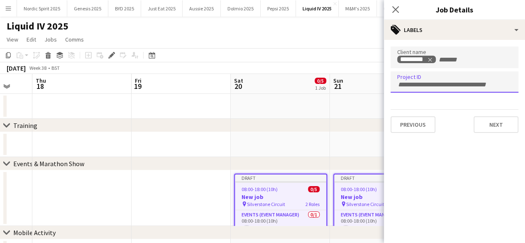
click at [434, 88] on div at bounding box center [455, 81] width 128 height 21
click at [434, 88] on input "Type to search project ID labels..." at bounding box center [454, 84] width 115 height 7
paste input "*****"
type input "*****"
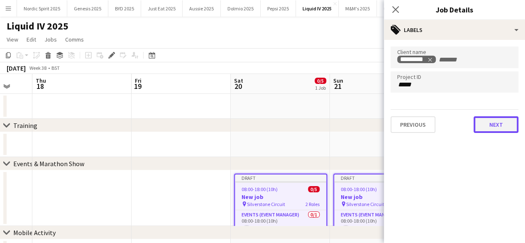
click at [495, 130] on button "Next" at bounding box center [496, 124] width 45 height 17
type input "*******"
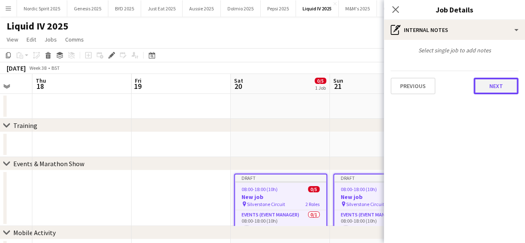
click at [494, 87] on button "Next" at bounding box center [496, 86] width 45 height 17
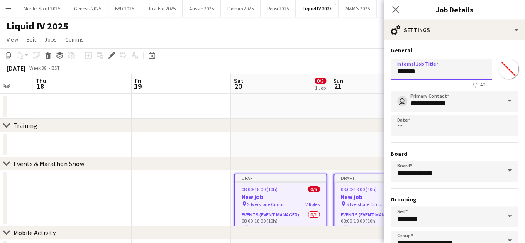
drag, startPoint x: 440, startPoint y: 74, endPoint x: 380, endPoint y: 73, distance: 60.2
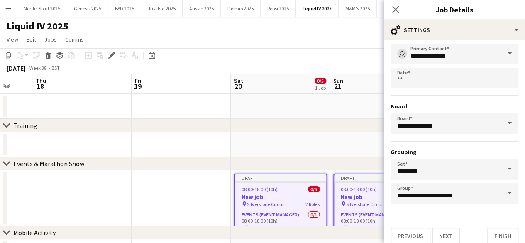
scroll to position [55, 0]
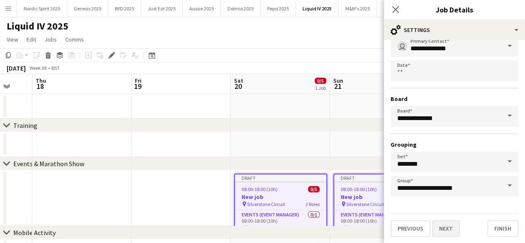
type input "**********"
click at [455, 227] on button "Next" at bounding box center [446, 228] width 28 height 17
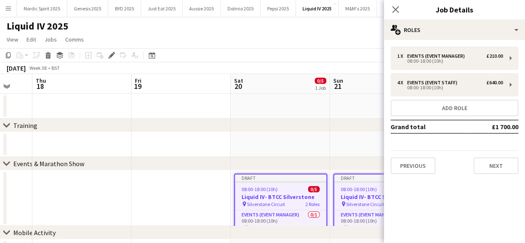
scroll to position [0, 0]
click at [499, 165] on button "Next" at bounding box center [496, 165] width 45 height 17
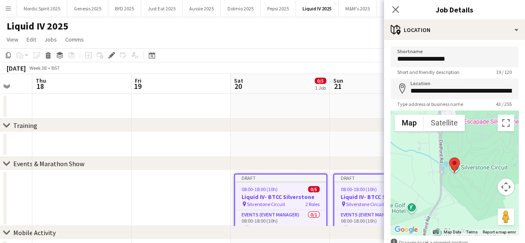
scroll to position [50, 0]
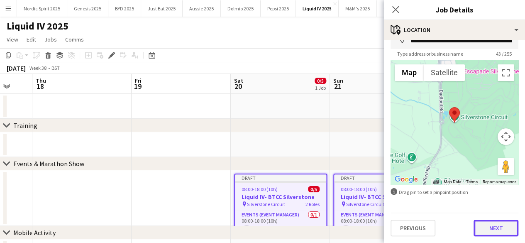
click at [502, 229] on button "Next" at bounding box center [496, 228] width 45 height 17
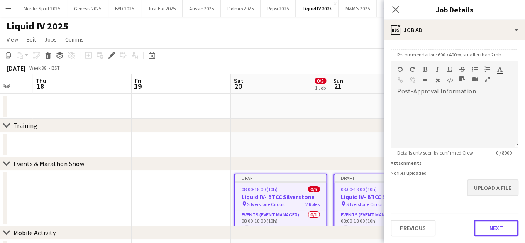
scroll to position [167, 0]
click at [486, 193] on form "**********" at bounding box center [454, 57] width 141 height 357
drag, startPoint x: 486, startPoint y: 222, endPoint x: 486, endPoint y: 229, distance: 7.1
click at [486, 223] on button "Next" at bounding box center [496, 228] width 45 height 17
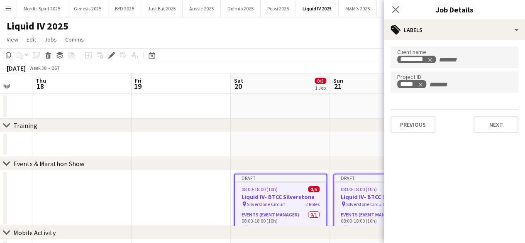
click at [486, 229] on mat-expansion-panel "tags Labels Client name ********* Project ID ***** Previous Next" at bounding box center [454, 141] width 141 height 203
click at [494, 130] on button "Next" at bounding box center [496, 124] width 45 height 17
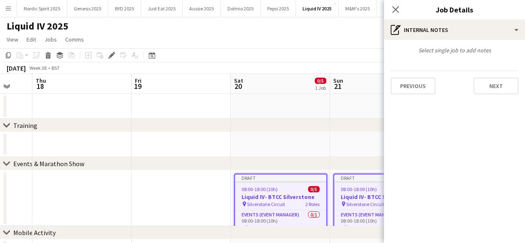
click at [502, 95] on div "Select single job to add notes Previous Next" at bounding box center [454, 70] width 141 height 61
click at [502, 85] on button "Next" at bounding box center [496, 86] width 45 height 17
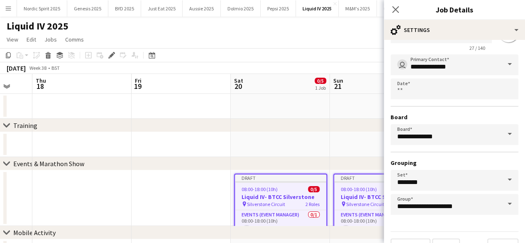
scroll to position [55, 0]
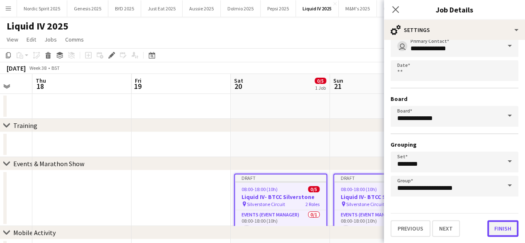
click at [501, 223] on button "Finish" at bounding box center [502, 228] width 31 height 17
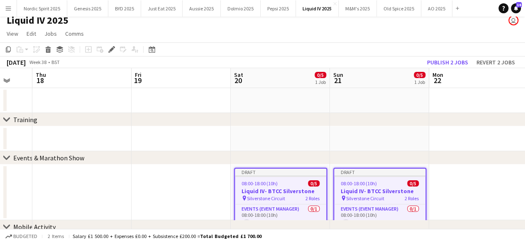
scroll to position [3, 0]
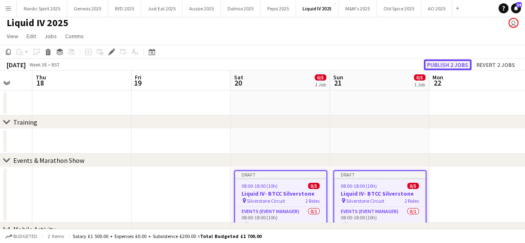
click at [440, 64] on button "Publish 2 jobs" at bounding box center [448, 64] width 48 height 11
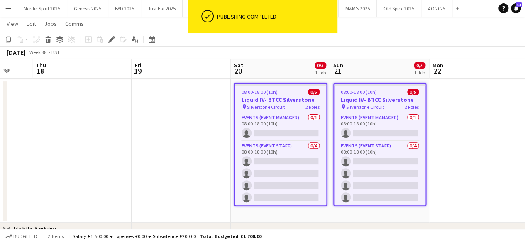
scroll to position [90, 0]
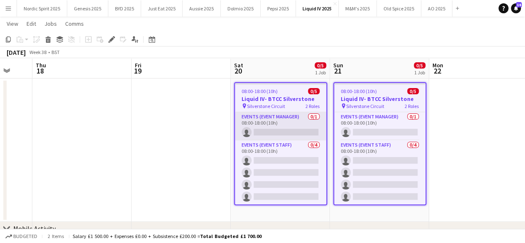
click at [279, 121] on app-card-role "Events (Event Manager) 0/1 08:00-18:00 (10h) single-neutral-actions" at bounding box center [280, 126] width 91 height 28
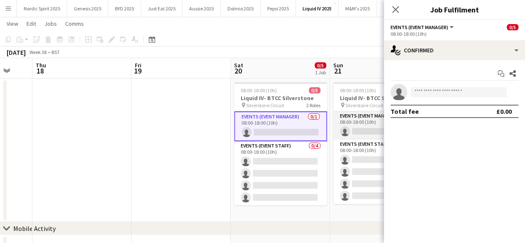
click at [369, 114] on app-card-role "Events (Event Manager) 0/1 08:00-18:00 (10h) single-neutral-actions" at bounding box center [379, 125] width 93 height 28
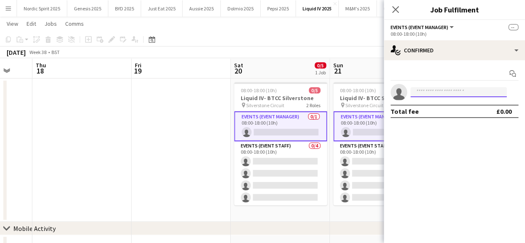
click at [428, 95] on input at bounding box center [459, 92] width 96 height 10
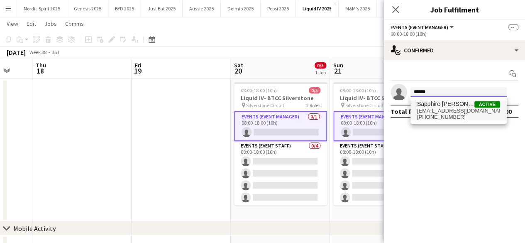
type input "******"
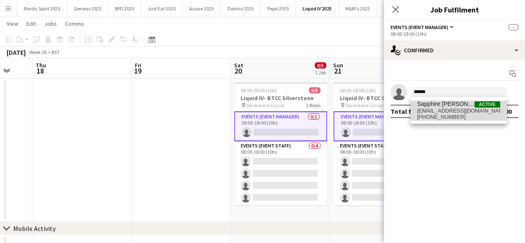
click at [433, 106] on span "Sapphire ONeill" at bounding box center [445, 103] width 57 height 7
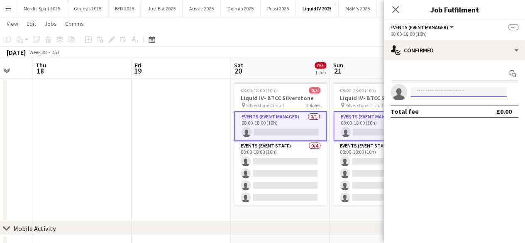
scroll to position [0, 0]
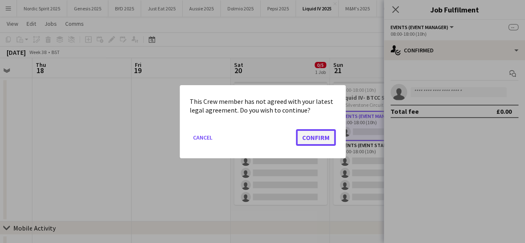
click at [321, 135] on button "Confirm" at bounding box center [316, 137] width 40 height 17
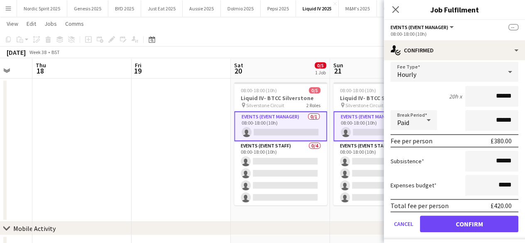
scroll to position [70, 0]
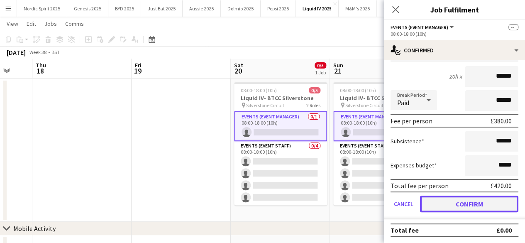
click at [450, 203] on button "Confirm" at bounding box center [469, 204] width 98 height 17
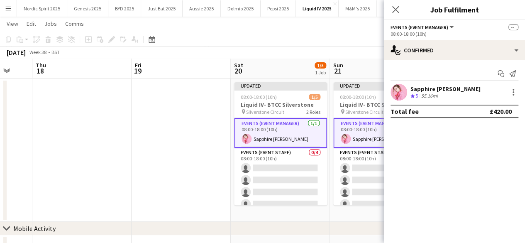
scroll to position [0, 0]
click at [184, 150] on app-date-cell at bounding box center [181, 150] width 99 height 143
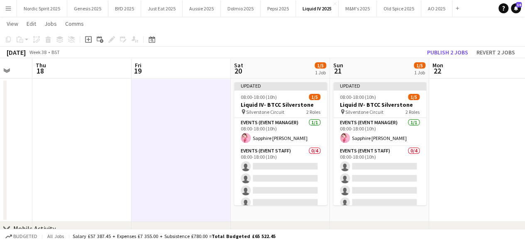
scroll to position [0, 266]
click at [446, 51] on button "Publish 2 jobs" at bounding box center [448, 52] width 48 height 11
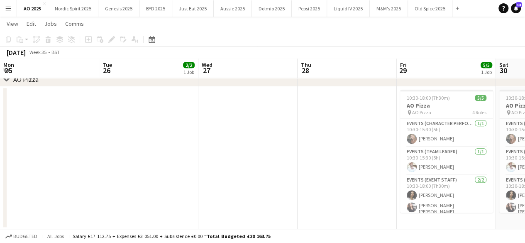
scroll to position [0, 197]
